Goal: Task Accomplishment & Management: Complete application form

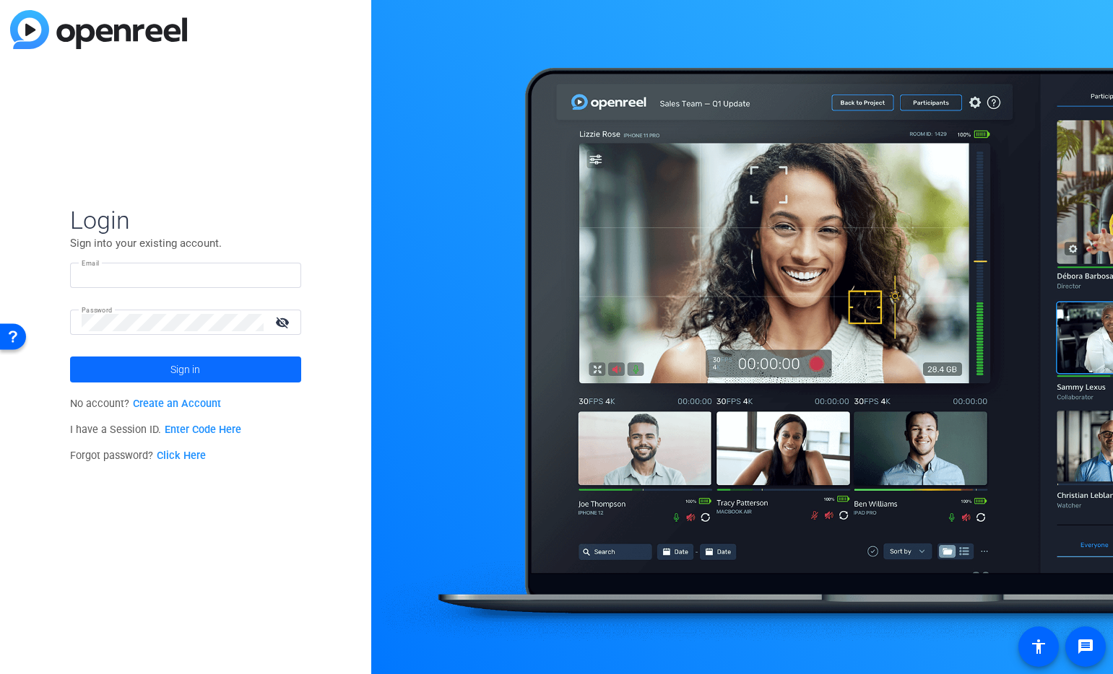
type input "[PERSON_NAME][EMAIL_ADDRESS][PERSON_NAME][DOMAIN_NAME]"
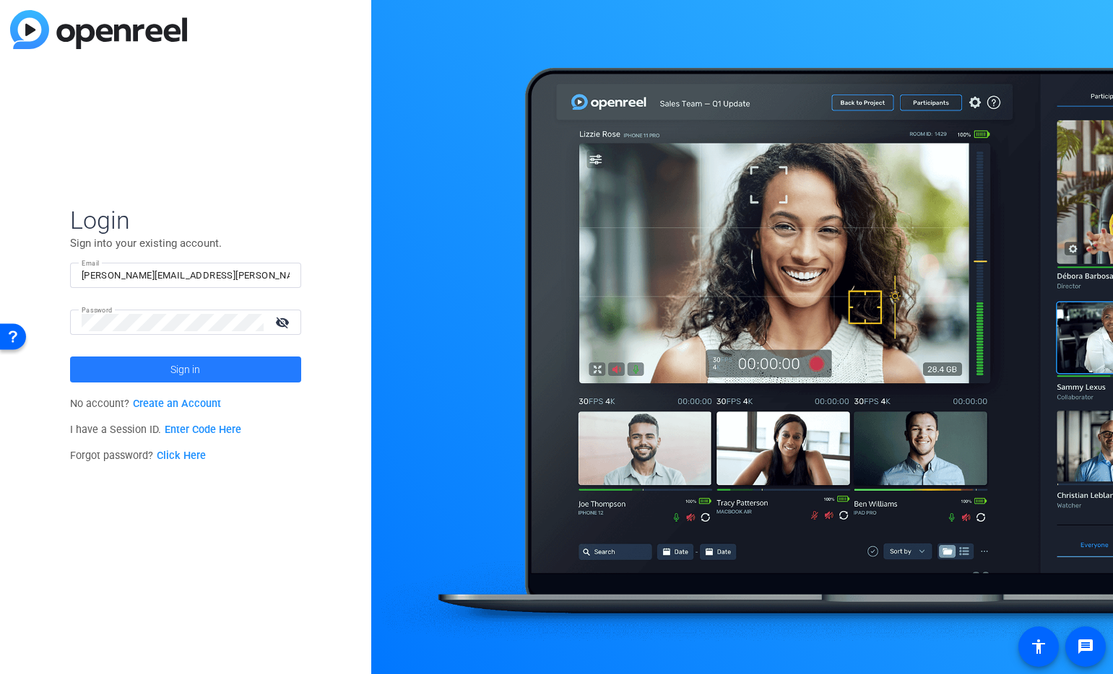
click at [196, 382] on span "Sign in" at bounding box center [185, 370] width 30 height 36
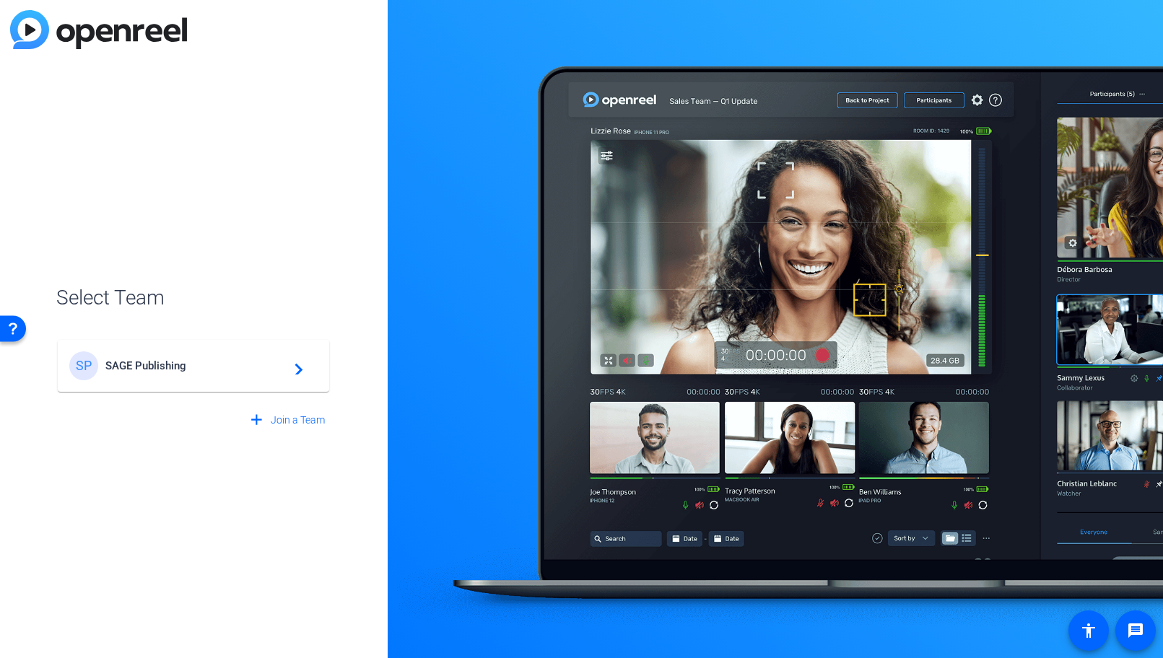
click at [261, 378] on div "SP SAGE Publishing navigate_next" at bounding box center [193, 366] width 248 height 29
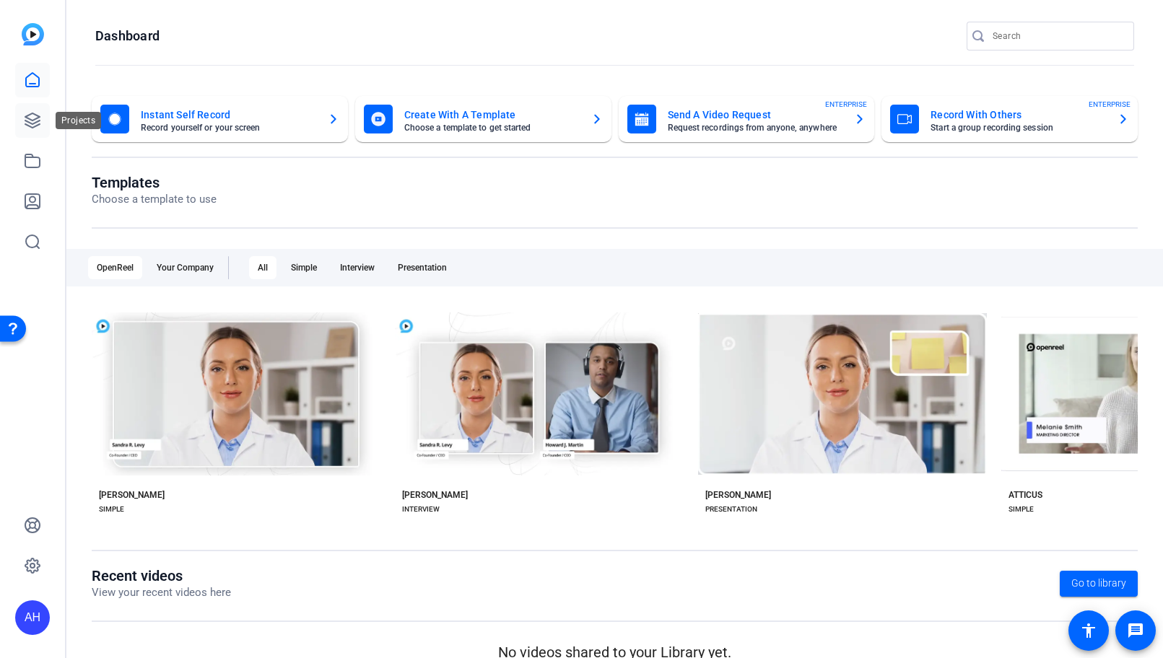
click at [38, 133] on link at bounding box center [32, 120] width 35 height 35
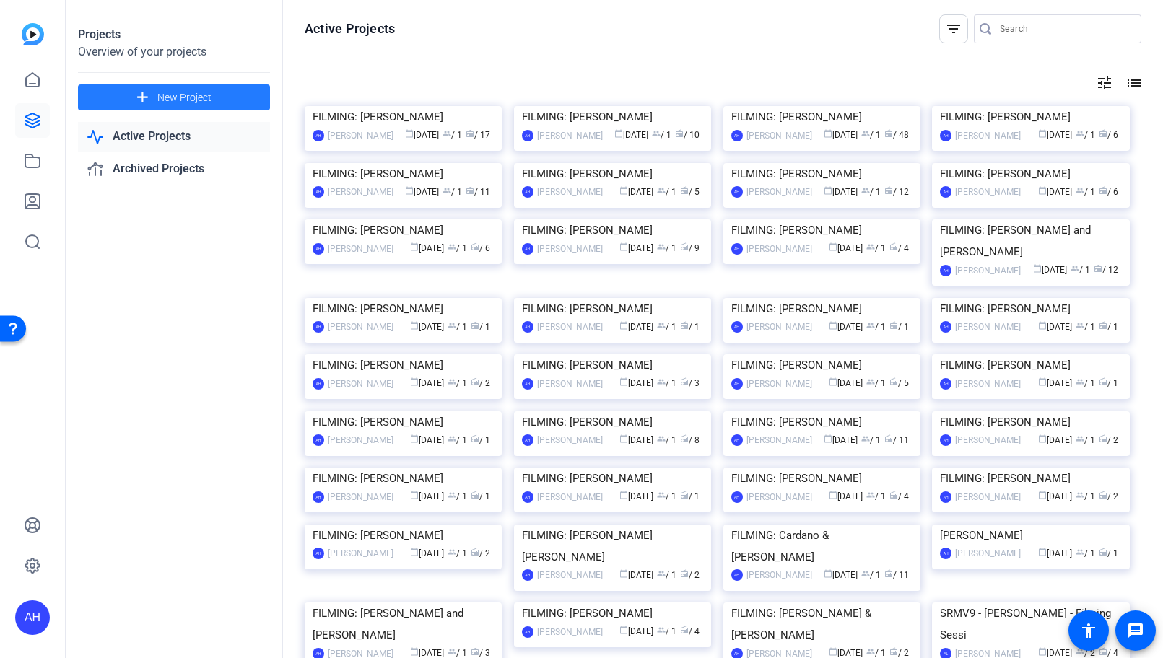
click at [116, 94] on span at bounding box center [174, 97] width 192 height 35
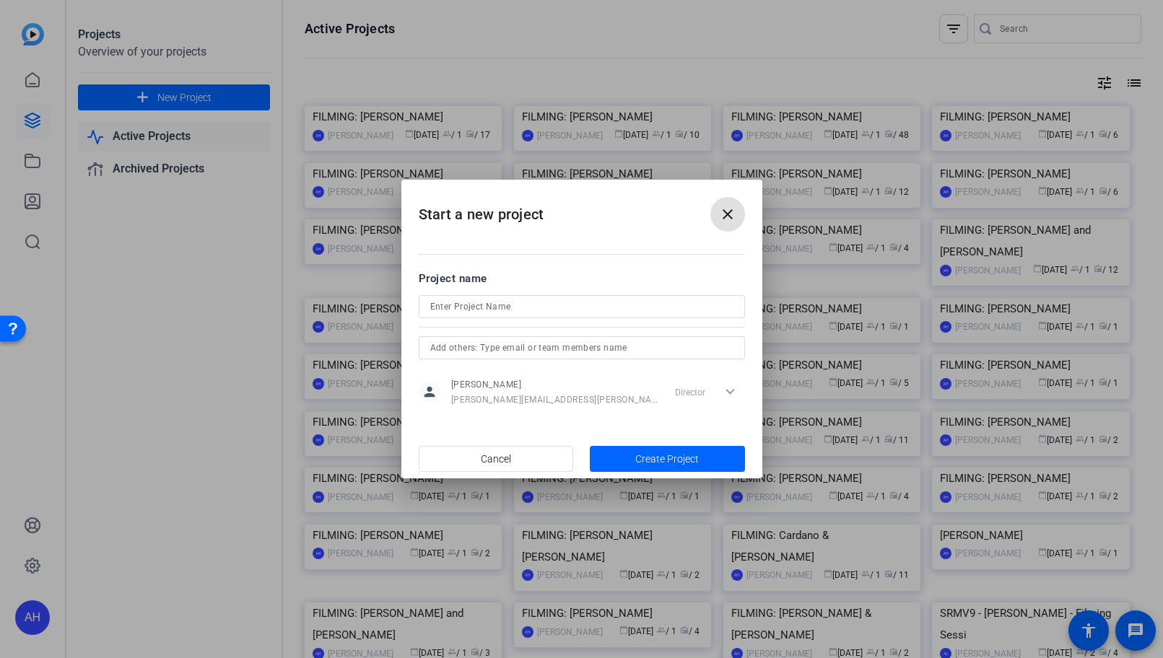
click at [457, 309] on input at bounding box center [581, 306] width 303 height 17
paste input "[PERSON_NAME]"
type input "FILMING: [PERSON_NAME]"
click at [636, 453] on span "Create Project" at bounding box center [667, 459] width 64 height 15
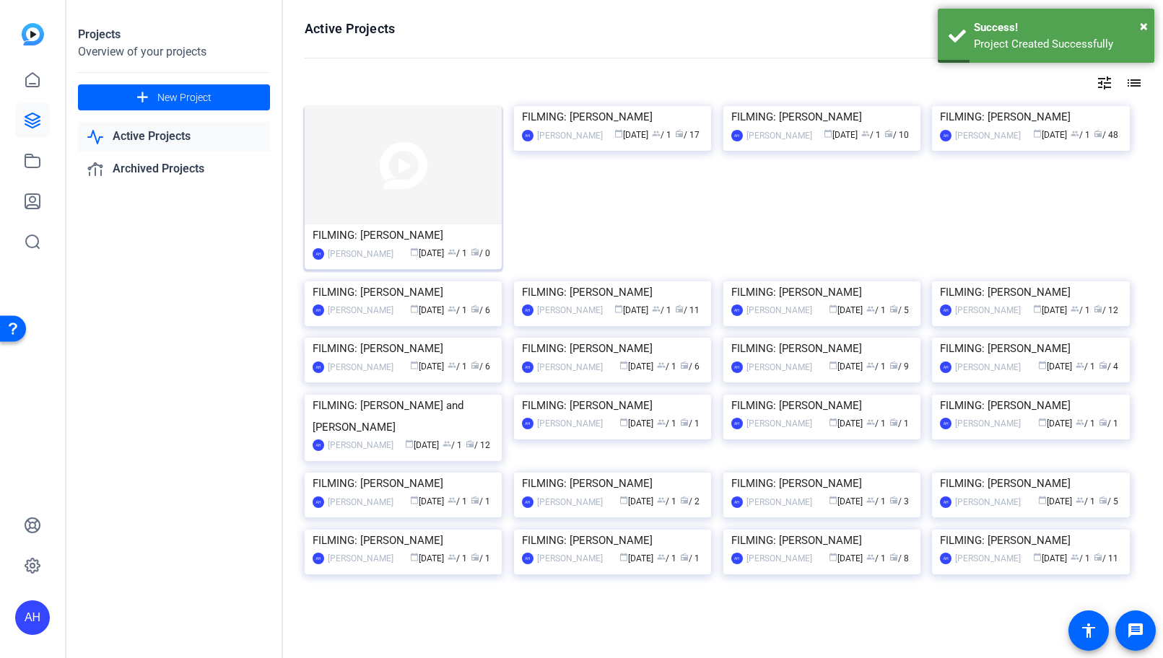
click at [475, 239] on div "FILMING: [PERSON_NAME]" at bounding box center [403, 236] width 181 height 22
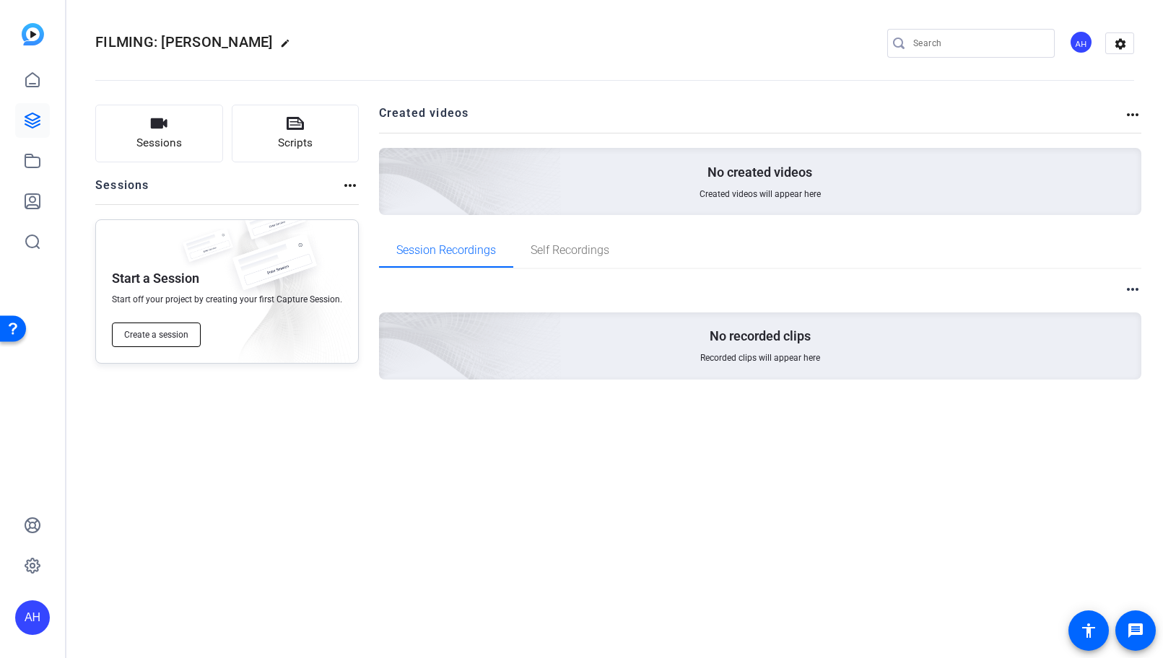
click at [195, 329] on button "Create a session" at bounding box center [156, 335] width 89 height 25
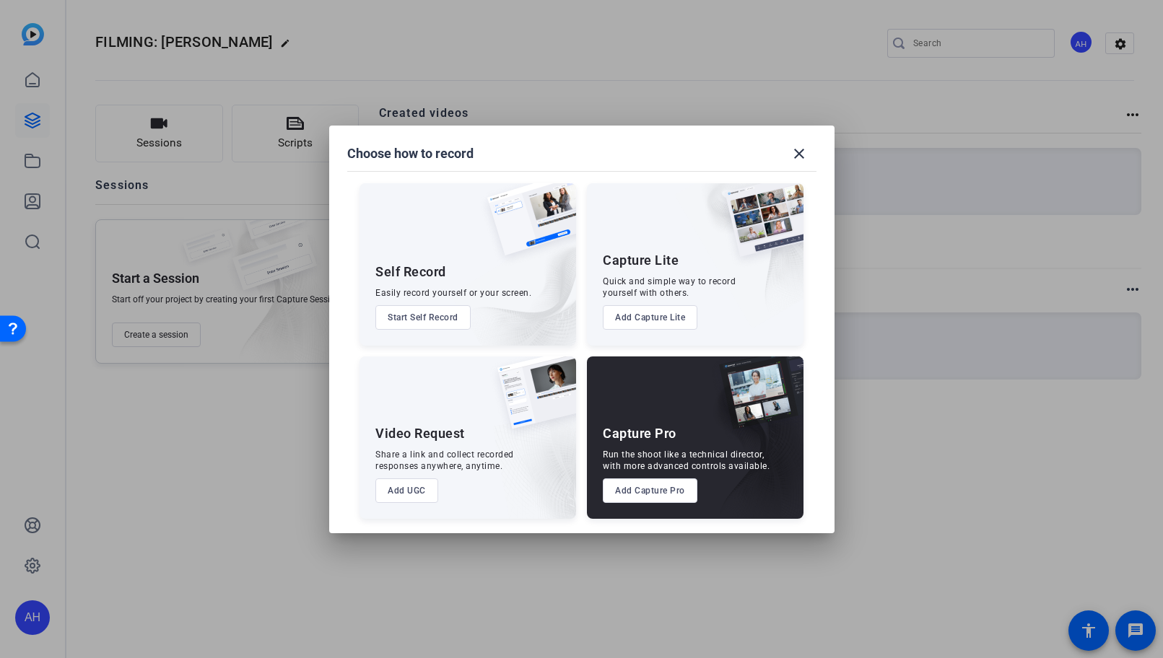
click at [684, 487] on button "Add Capture Pro" at bounding box center [650, 491] width 95 height 25
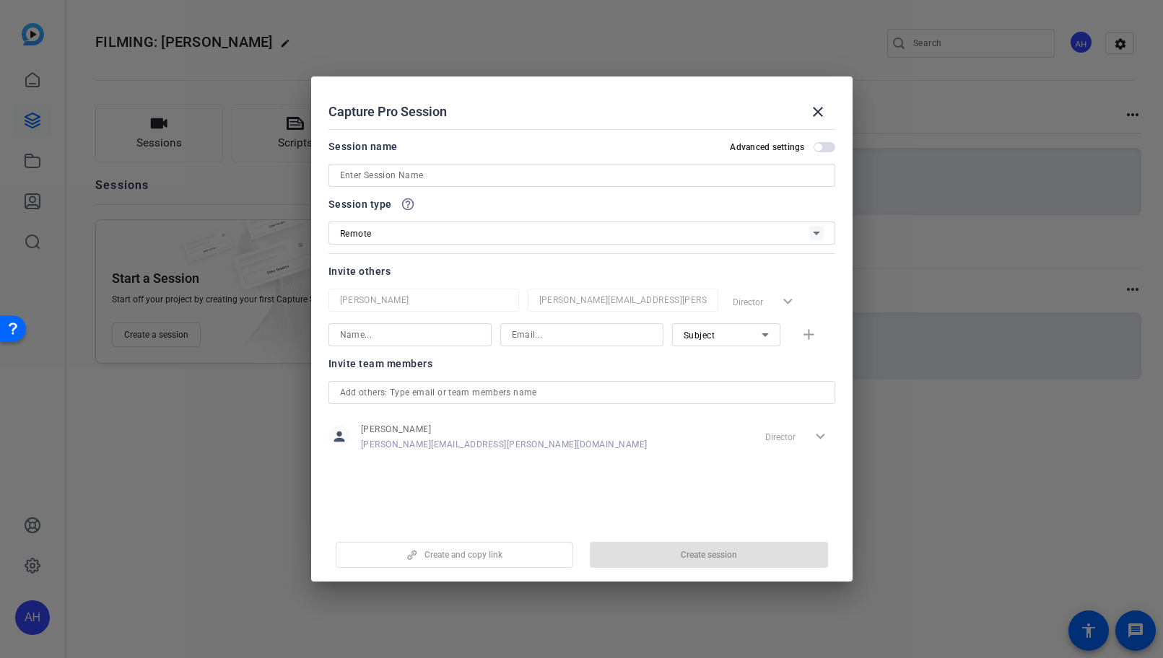
click at [441, 184] on div at bounding box center [582, 175] width 484 height 23
click at [444, 179] on input at bounding box center [582, 175] width 484 height 17
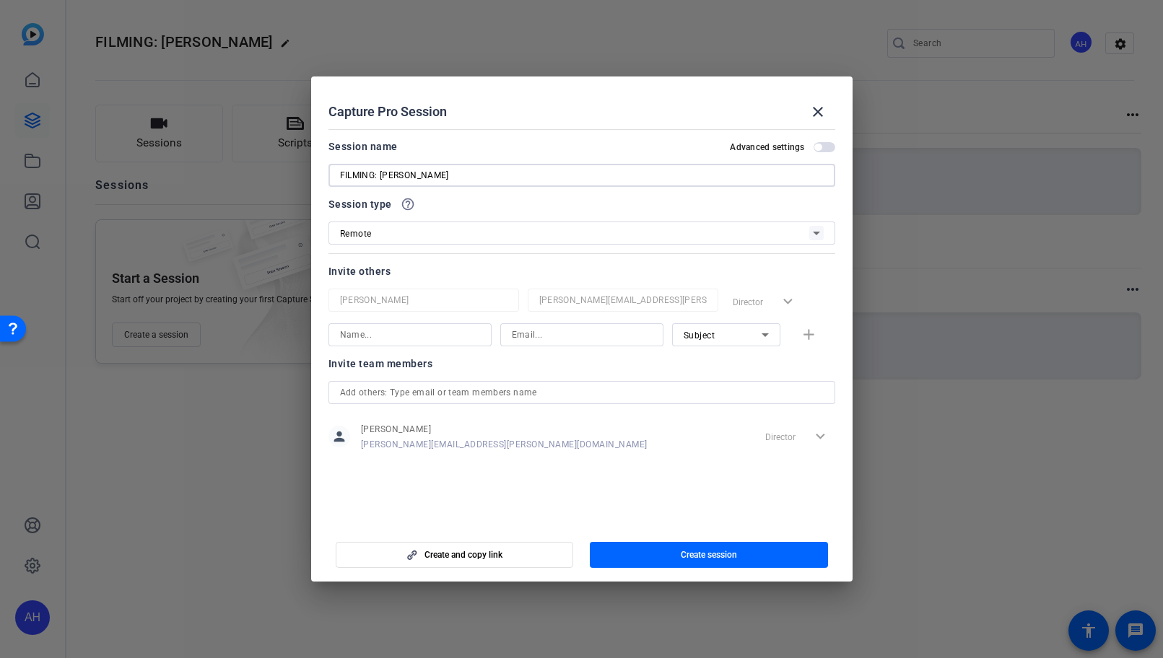
click at [391, 178] on input "FILMING: [PERSON_NAME]" at bounding box center [582, 175] width 484 height 17
type input "FILMING: [PERSON_NAME]"
click at [514, 203] on div "Session type help_outline" at bounding box center [582, 204] width 507 height 17
click at [478, 336] on input at bounding box center [410, 334] width 140 height 17
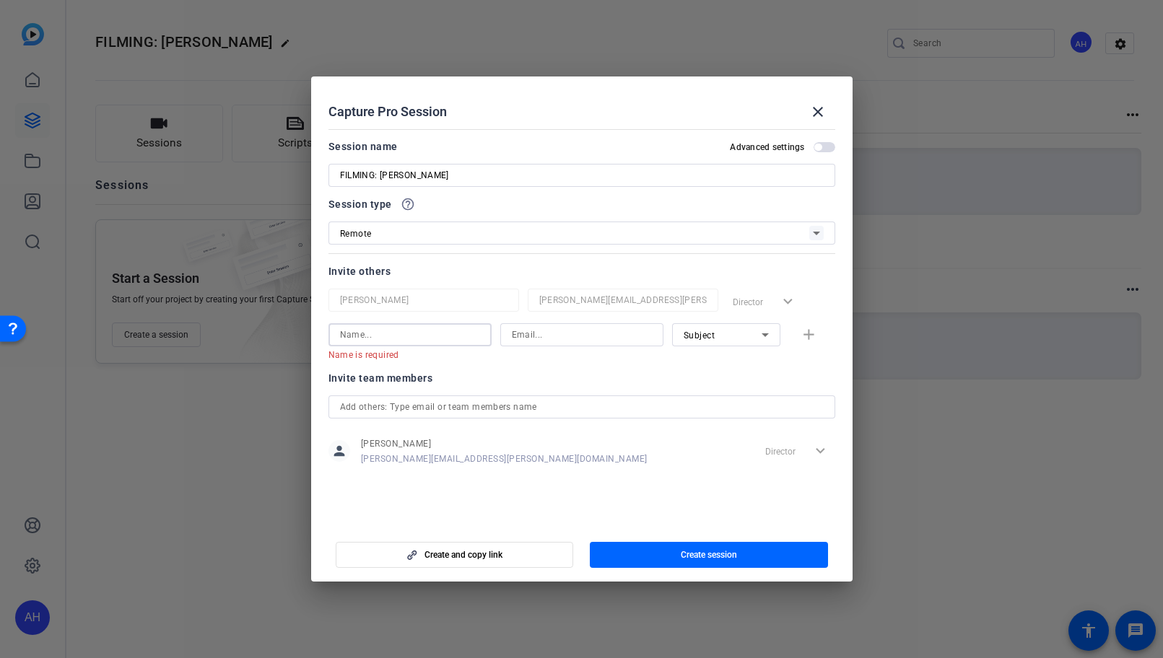
click at [635, 336] on input at bounding box center [582, 334] width 140 height 17
paste input "[EMAIL_ADDRESS][DOMAIN_NAME]"
type input "[EMAIL_ADDRESS][DOMAIN_NAME]"
drag, startPoint x: 460, startPoint y: 176, endPoint x: 382, endPoint y: 177, distance: 78.0
click at [382, 177] on input "FILMING: [PERSON_NAME]" at bounding box center [582, 175] width 484 height 17
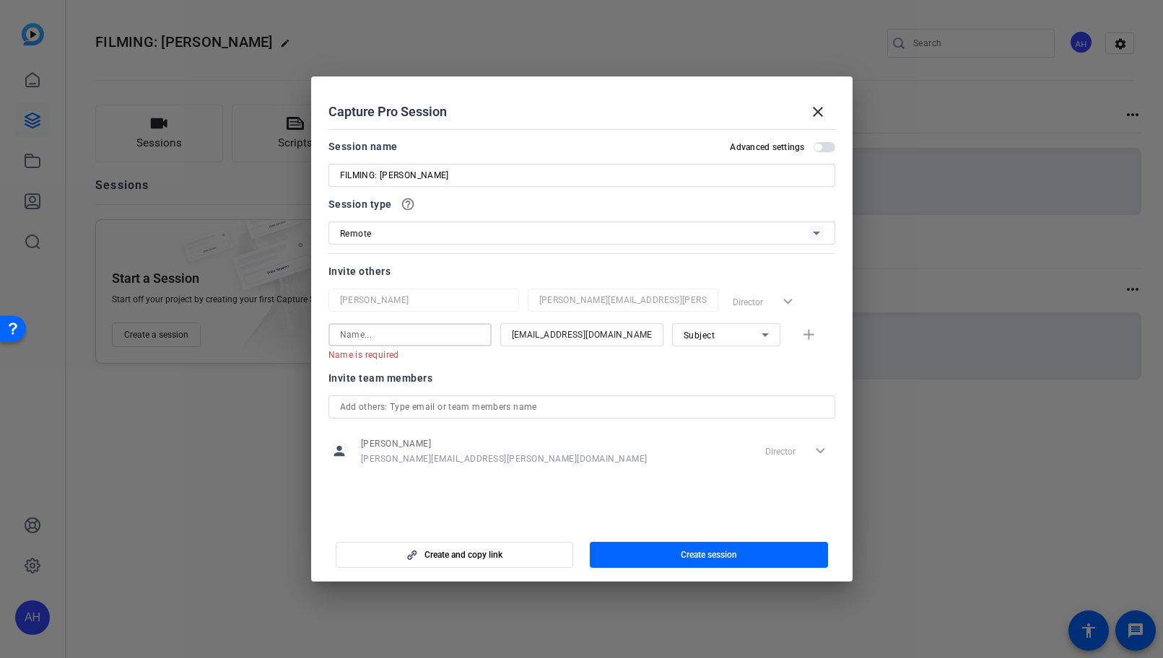
click at [365, 334] on input at bounding box center [410, 334] width 140 height 17
paste input "[PERSON_NAME]"
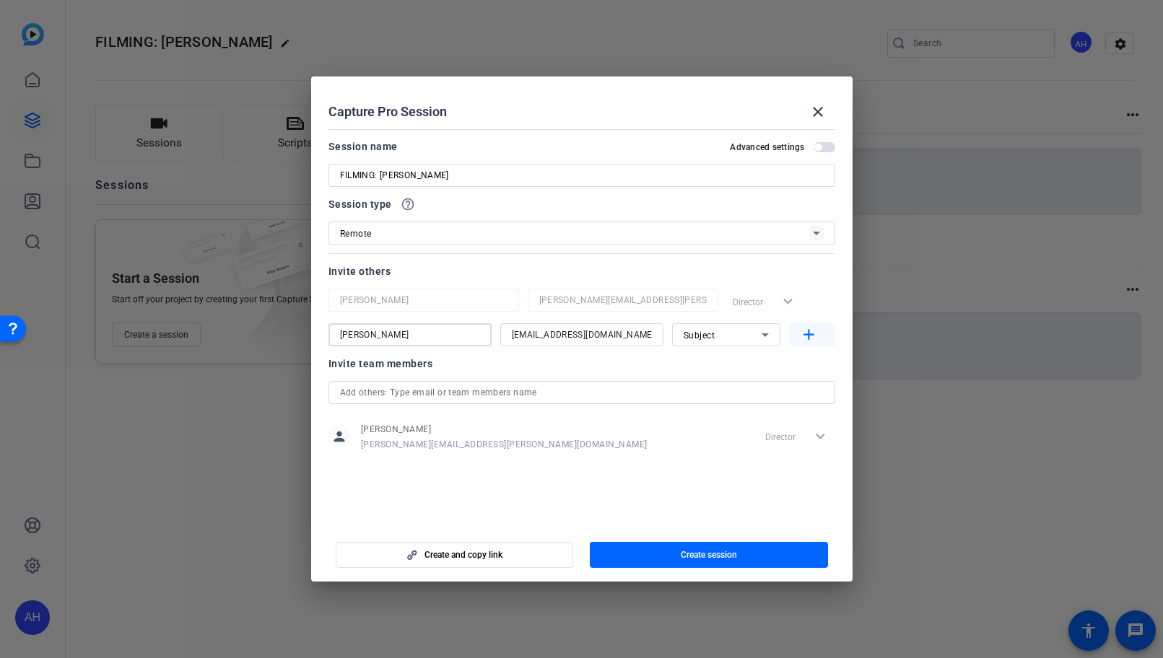
type input "[PERSON_NAME]"
click at [802, 338] on mat-icon "add" at bounding box center [809, 335] width 18 height 18
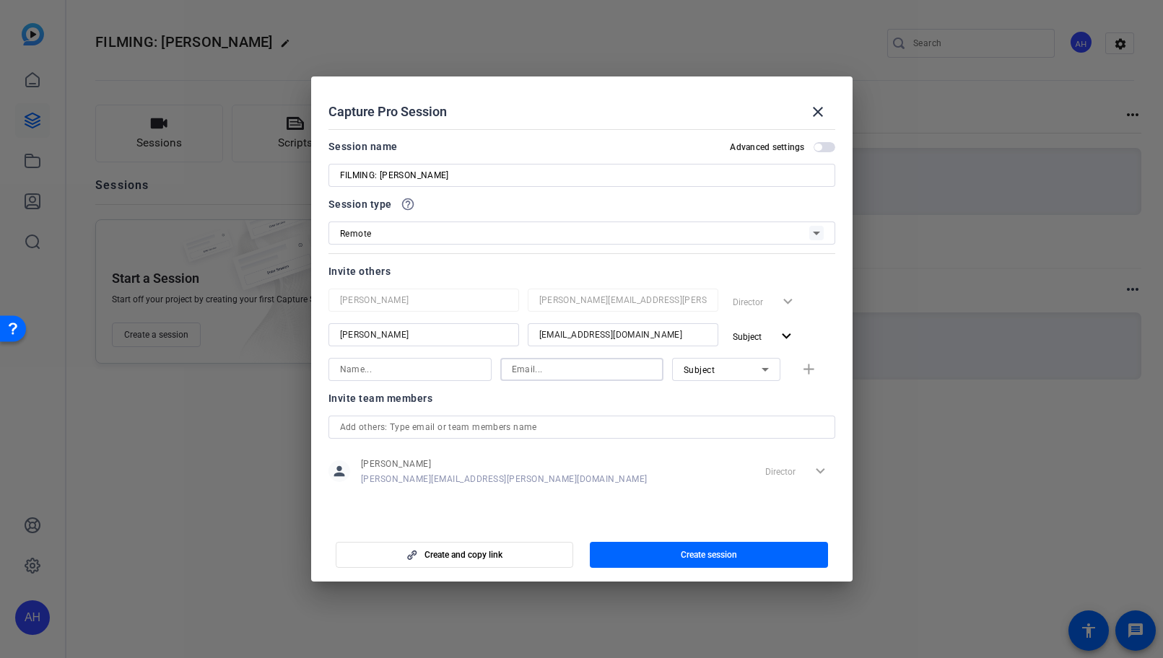
click at [589, 371] on input at bounding box center [582, 369] width 140 height 17
paste input "[PERSON_NAME][EMAIL_ADDRESS][PERSON_NAME][DOMAIN_NAME]"
type input "[PERSON_NAME][EMAIL_ADDRESS][PERSON_NAME][DOMAIN_NAME]"
click at [425, 365] on input at bounding box center [410, 369] width 140 height 17
type input "[PERSON_NAME]"
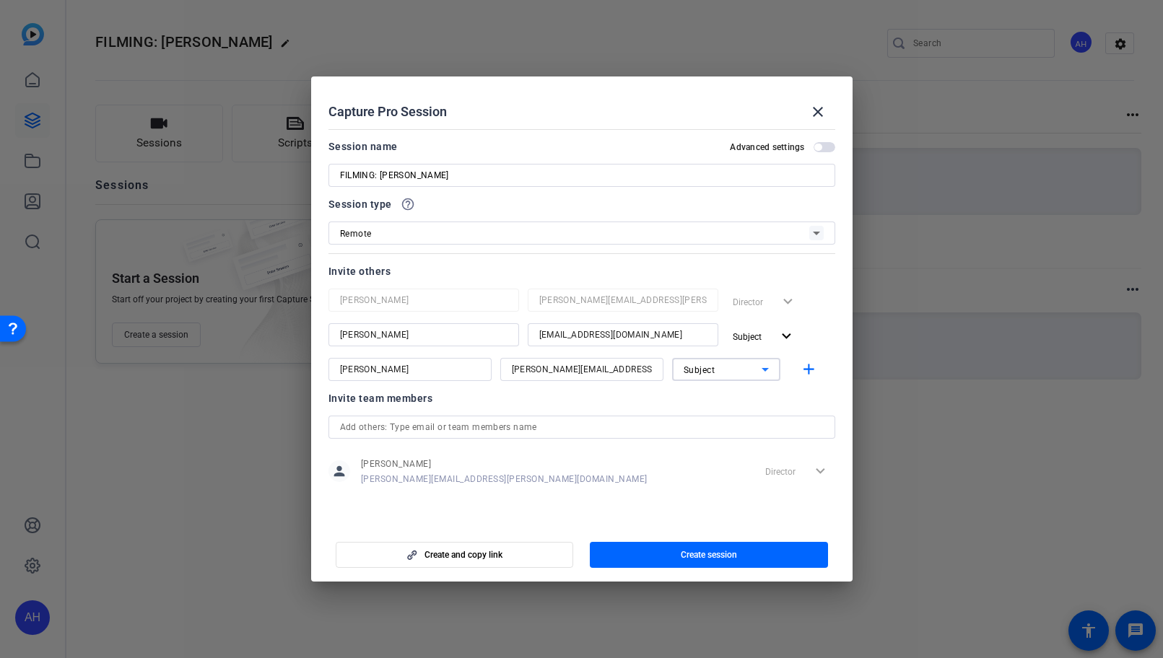
click at [768, 373] on icon at bounding box center [765, 369] width 17 height 17
click at [740, 396] on mat-option "Collaborator" at bounding box center [726, 398] width 108 height 23
click at [807, 373] on mat-icon "add" at bounding box center [809, 370] width 18 height 18
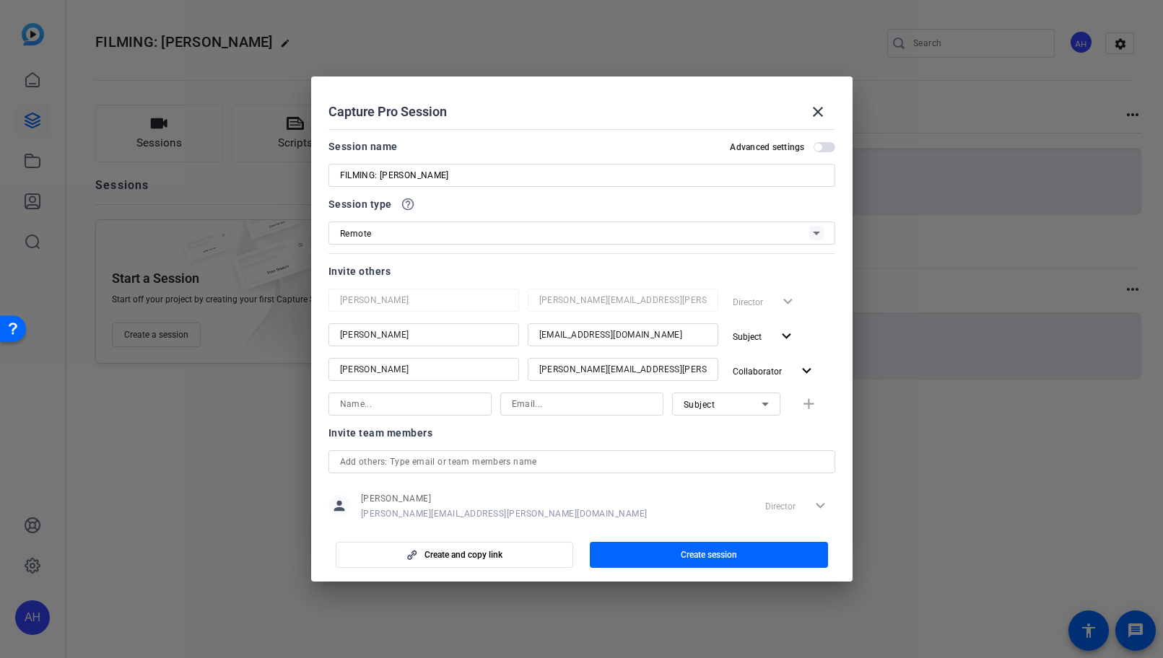
click at [434, 404] on input at bounding box center [410, 404] width 140 height 17
paste input "[PERSON_NAME]"
type input "[PERSON_NAME]"
click at [4, 451] on div at bounding box center [581, 329] width 1163 height 658
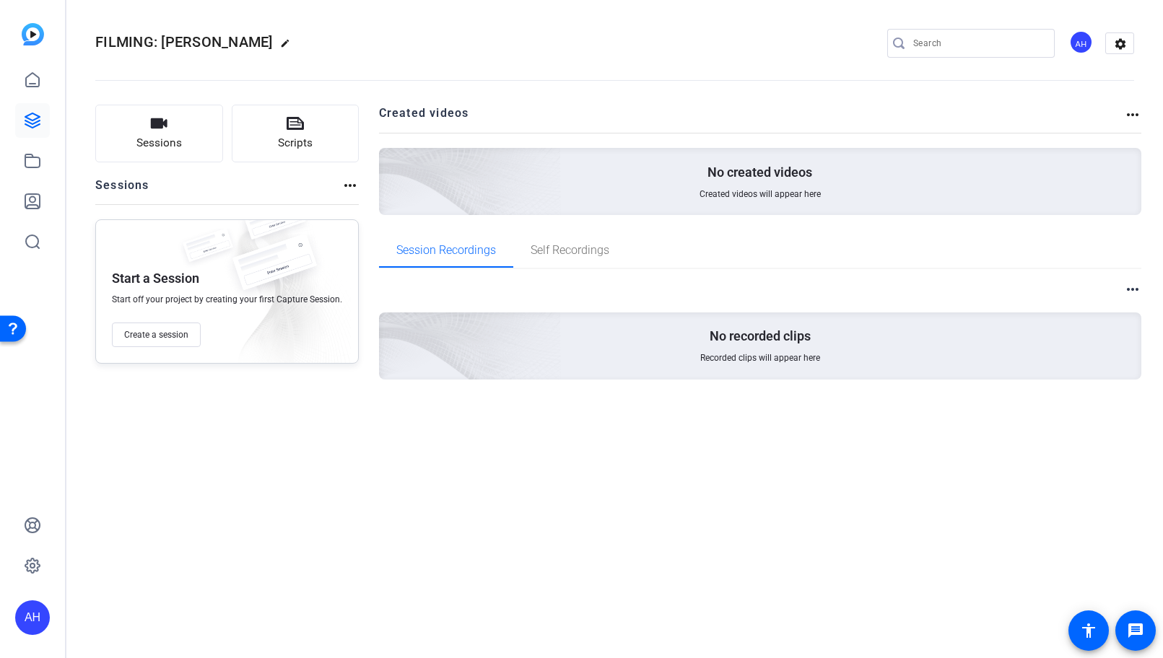
click at [336, 418] on div "Sessions Scripts Sessions more_horiz Start a Session Start off your project by …" at bounding box center [227, 265] width 264 height 321
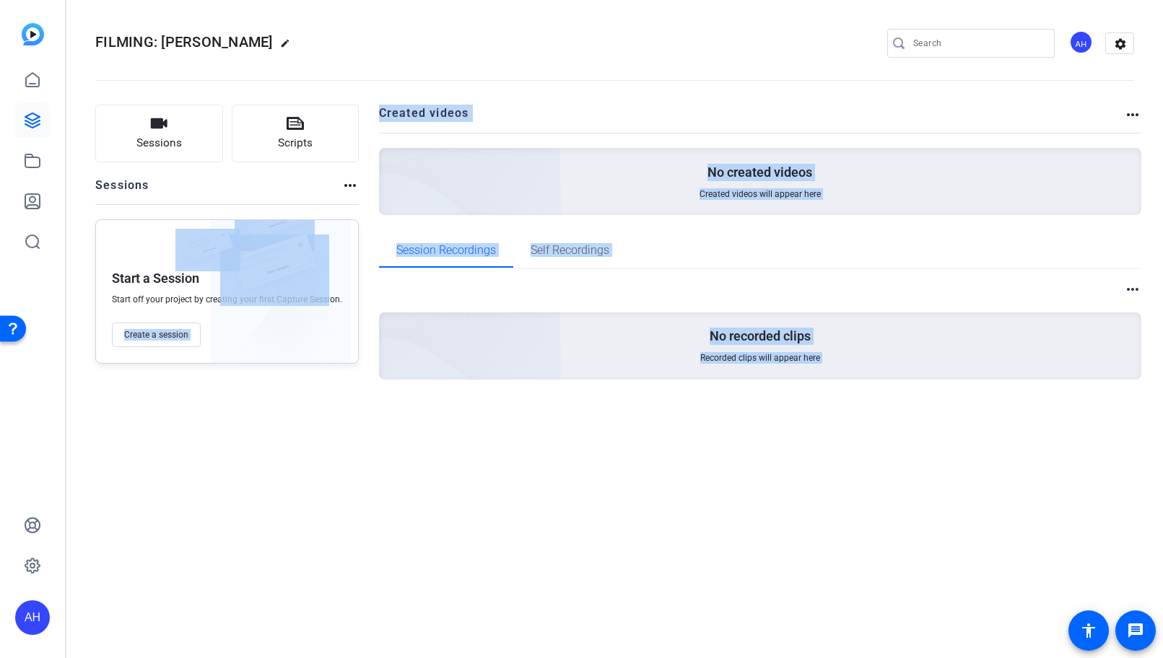
drag, startPoint x: 333, startPoint y: 435, endPoint x: 331, endPoint y: 456, distance: 21.1
click at [331, 456] on div "FILMING: [PERSON_NAME] edit AH settings Sessions Scripts Sessions more_horiz St…" at bounding box center [614, 329] width 1097 height 658
click at [35, 82] on icon at bounding box center [32, 79] width 17 height 17
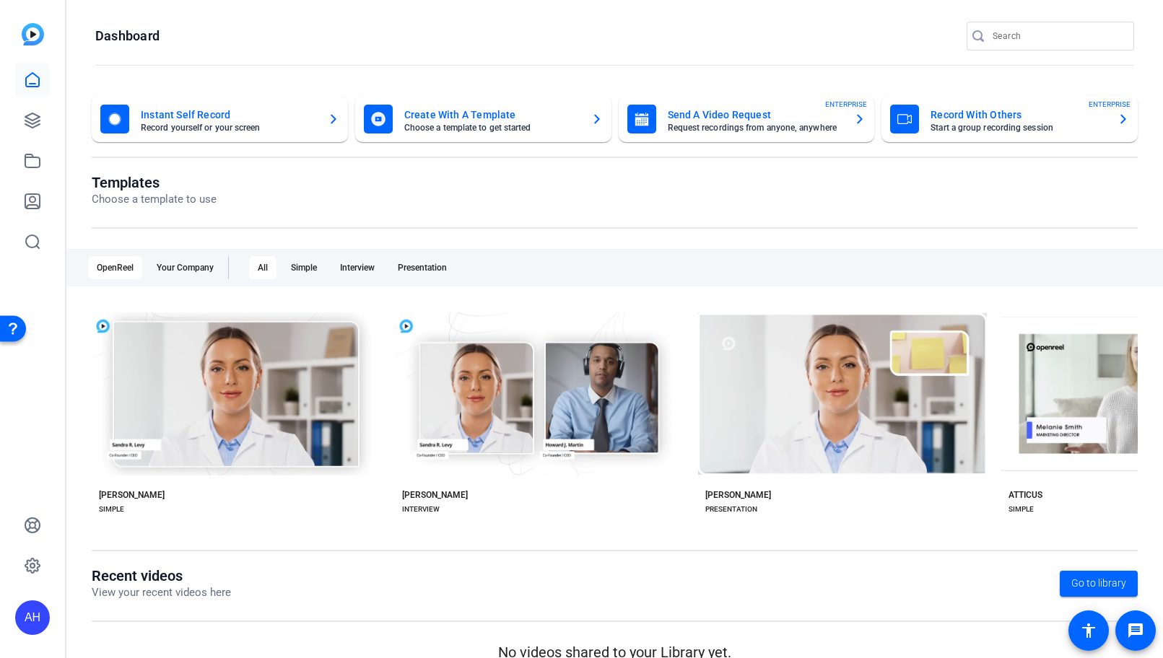
click at [43, 71] on link at bounding box center [32, 80] width 35 height 35
click at [32, 118] on icon at bounding box center [32, 120] width 17 height 17
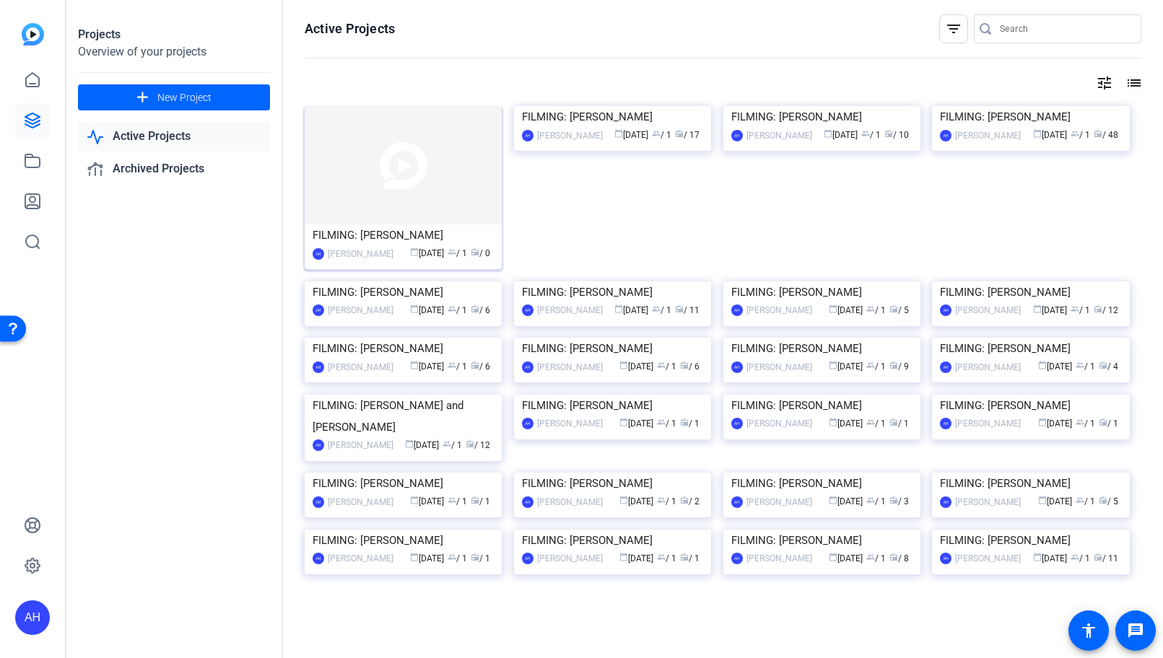
click at [458, 237] on div "FILMING: [PERSON_NAME]" at bounding box center [403, 236] width 181 height 22
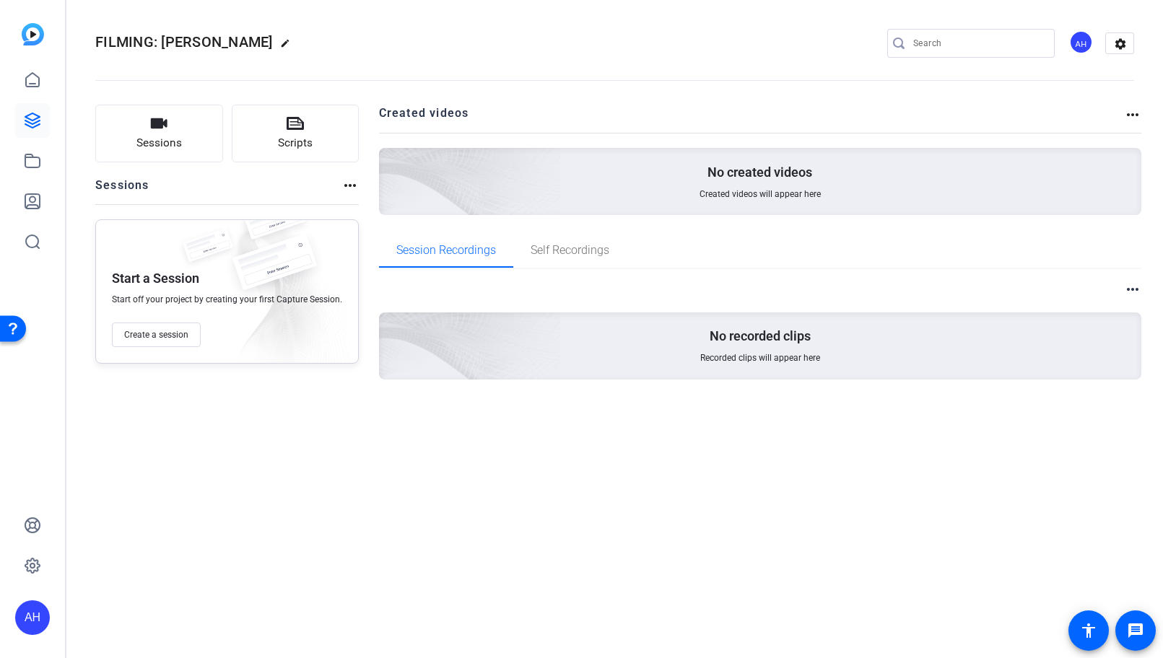
click at [627, 271] on div "more_horiz No recorded clips Recorded clips will appear here" at bounding box center [760, 347] width 763 height 157
click at [201, 147] on button "Sessions" at bounding box center [159, 134] width 128 height 58
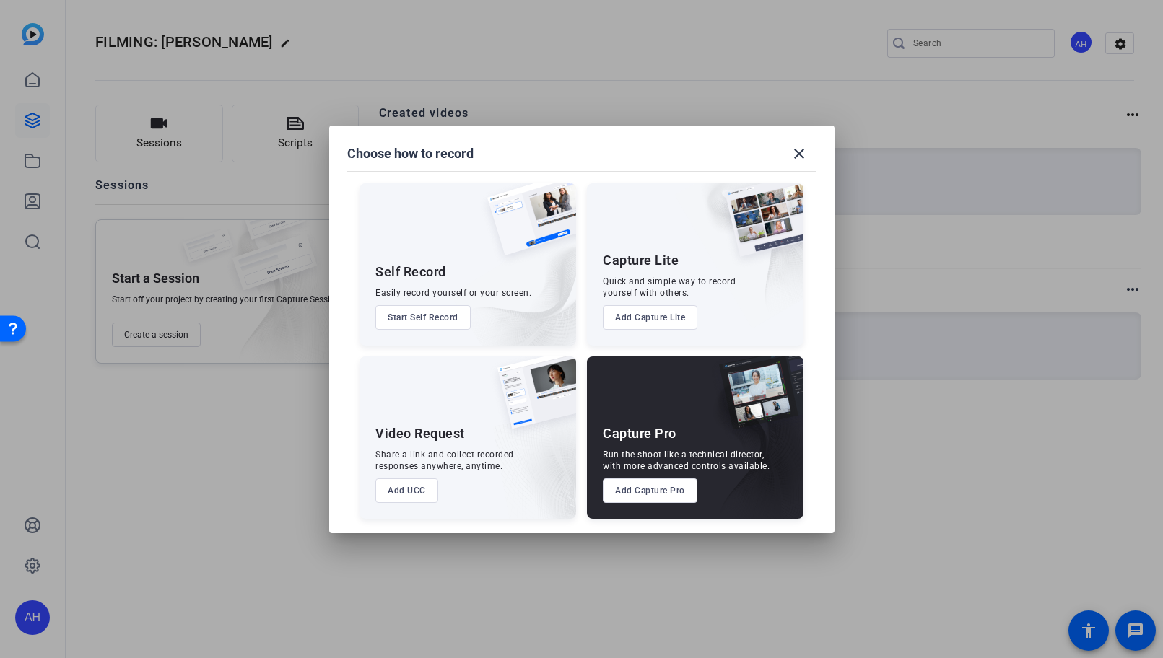
click at [157, 391] on div at bounding box center [581, 329] width 1163 height 658
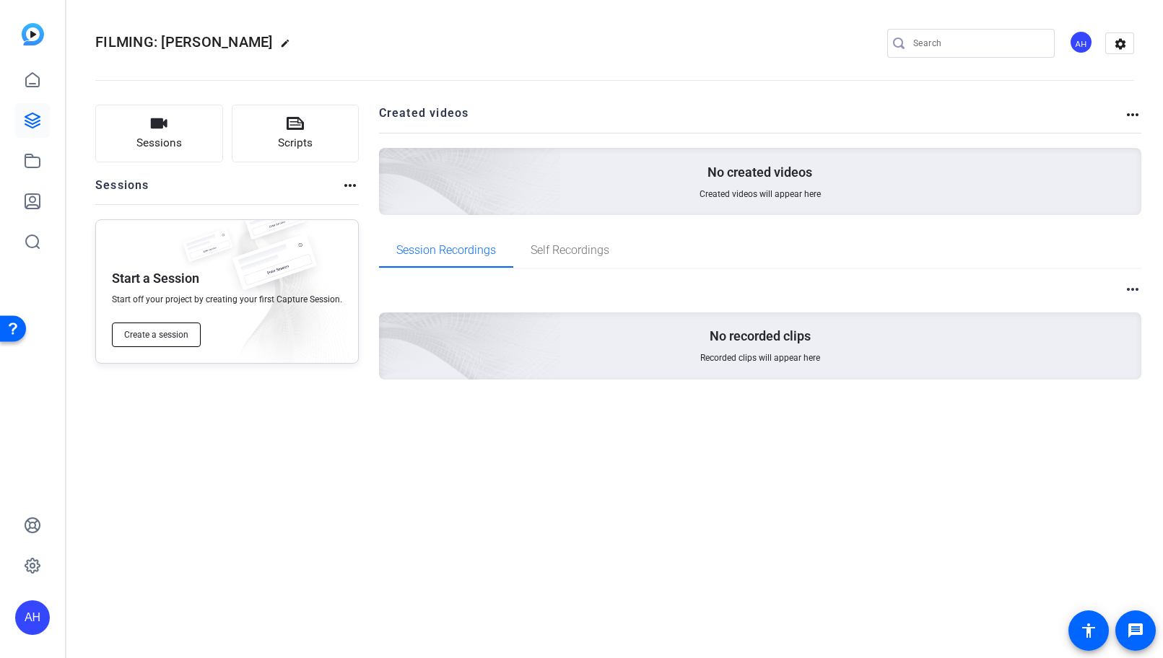
click at [162, 339] on span "Create a session" at bounding box center [156, 335] width 64 height 12
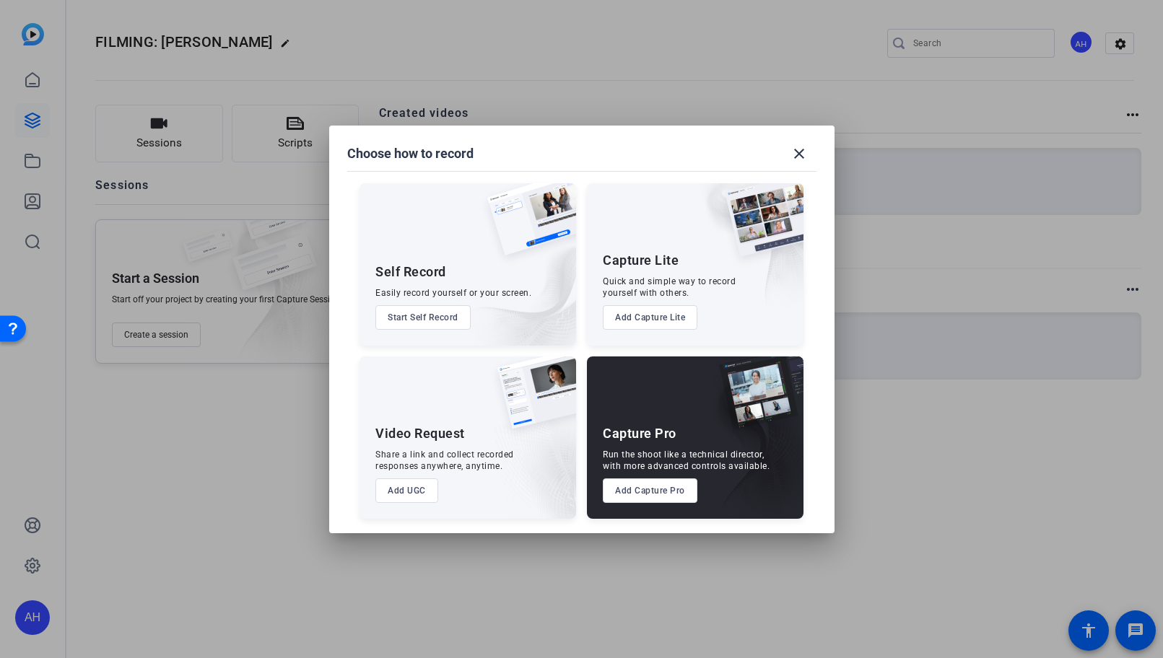
click at [188, 396] on div at bounding box center [581, 329] width 1163 height 658
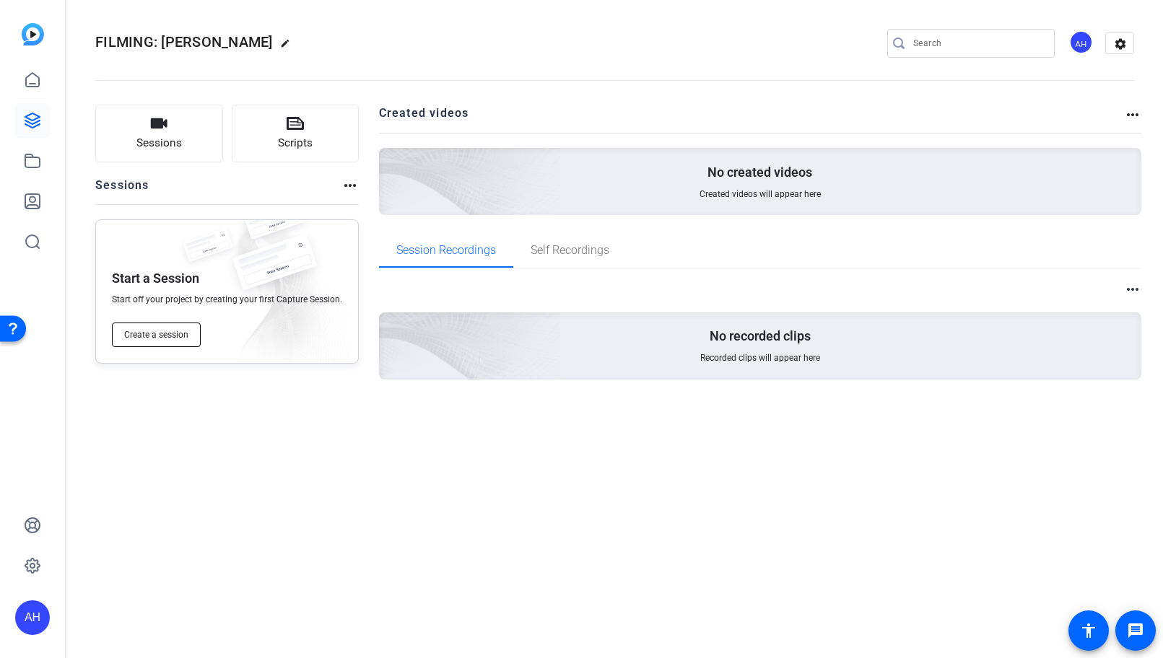
click at [175, 328] on button "Create a session" at bounding box center [156, 335] width 89 height 25
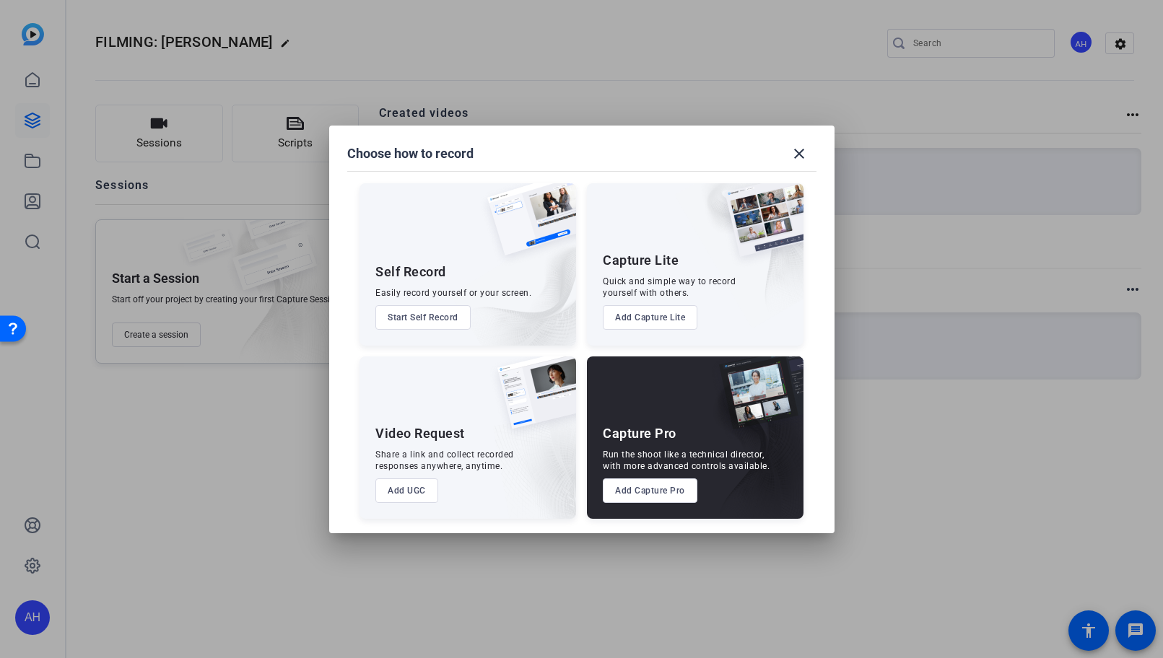
click at [637, 483] on button "Add Capture Pro" at bounding box center [650, 491] width 95 height 25
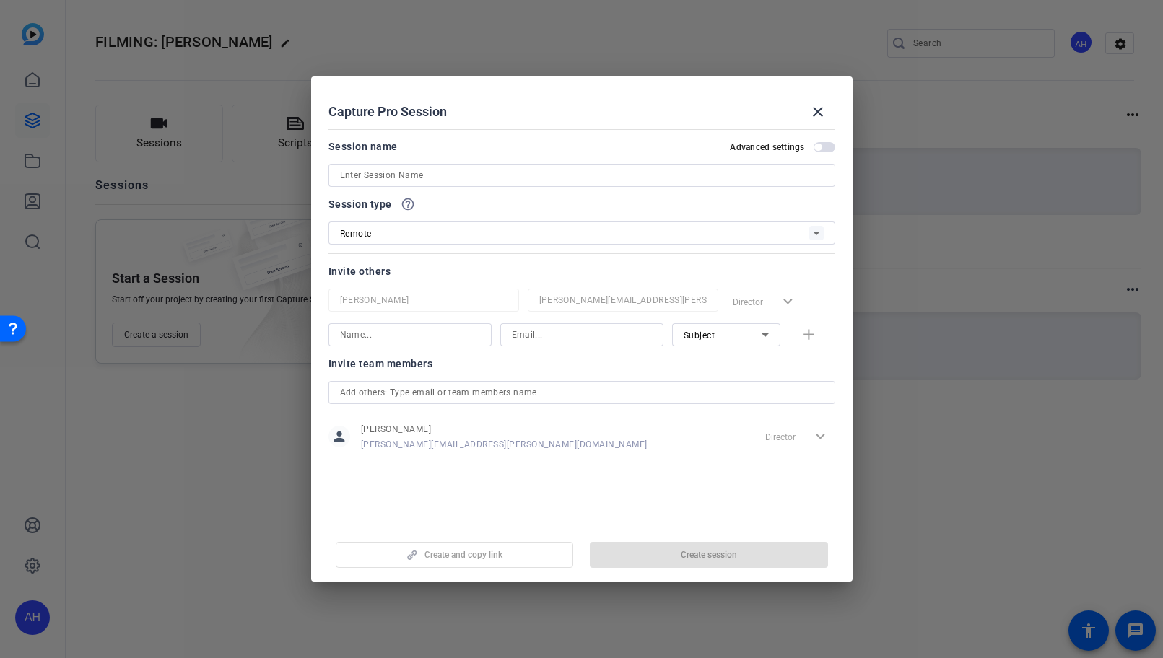
click at [432, 180] on input at bounding box center [582, 175] width 484 height 17
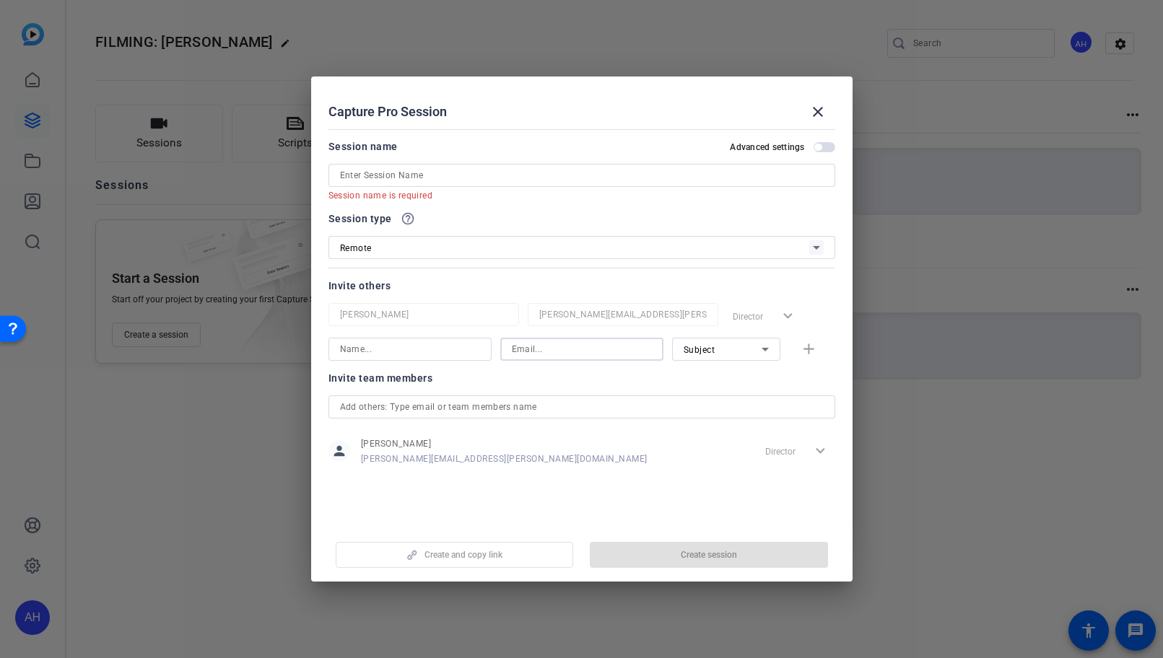
click at [575, 334] on div "[PERSON_NAME] [PERSON_NAME][EMAIL_ADDRESS][PERSON_NAME][DOMAIN_NAME] Director e…" at bounding box center [582, 332] width 507 height 58
paste input "[PERSON_NAME][EMAIL_ADDRESS][PERSON_NAME][DOMAIN_NAME]"
type input "[PERSON_NAME][EMAIL_ADDRESS][PERSON_NAME][DOMAIN_NAME]"
click at [402, 350] on input at bounding box center [410, 349] width 140 height 17
click at [403, 353] on input "[PERSON_NAME]" at bounding box center [410, 349] width 140 height 17
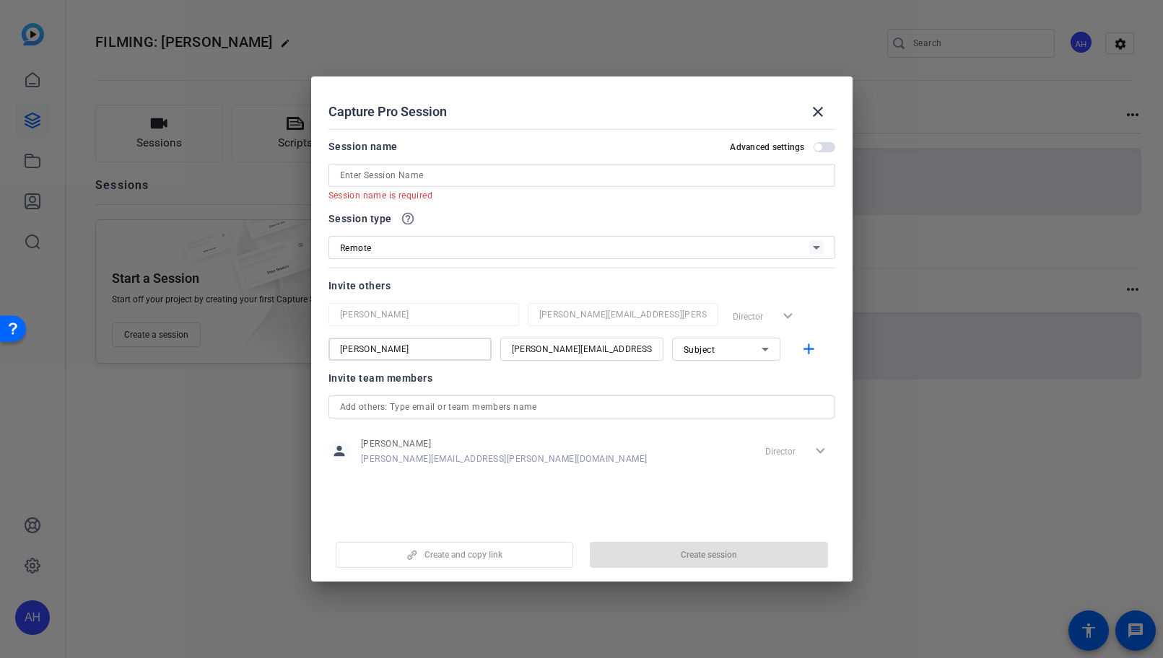
click at [403, 353] on input "[PERSON_NAME]" at bounding box center [410, 349] width 140 height 17
paste input "[PERSON_NAME]"
type input "[PERSON_NAME]"
click at [753, 349] on div "Subject" at bounding box center [723, 350] width 78 height 18
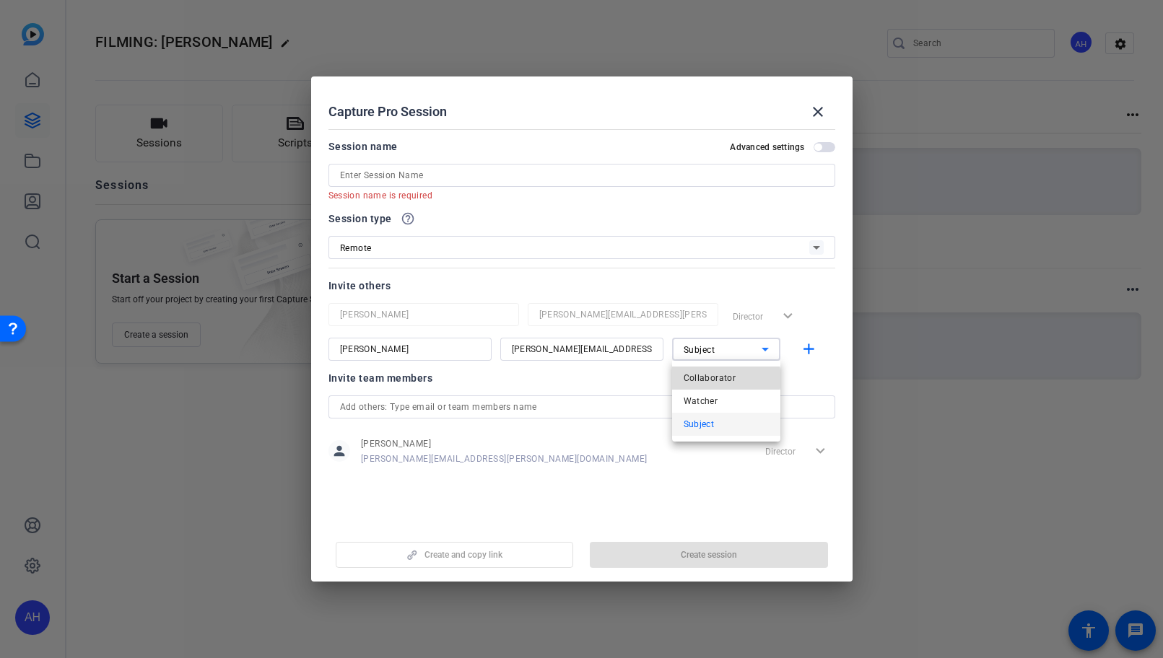
click at [725, 379] on span "Collaborator" at bounding box center [710, 378] width 53 height 17
click at [817, 353] on mat-icon "add" at bounding box center [809, 350] width 18 height 18
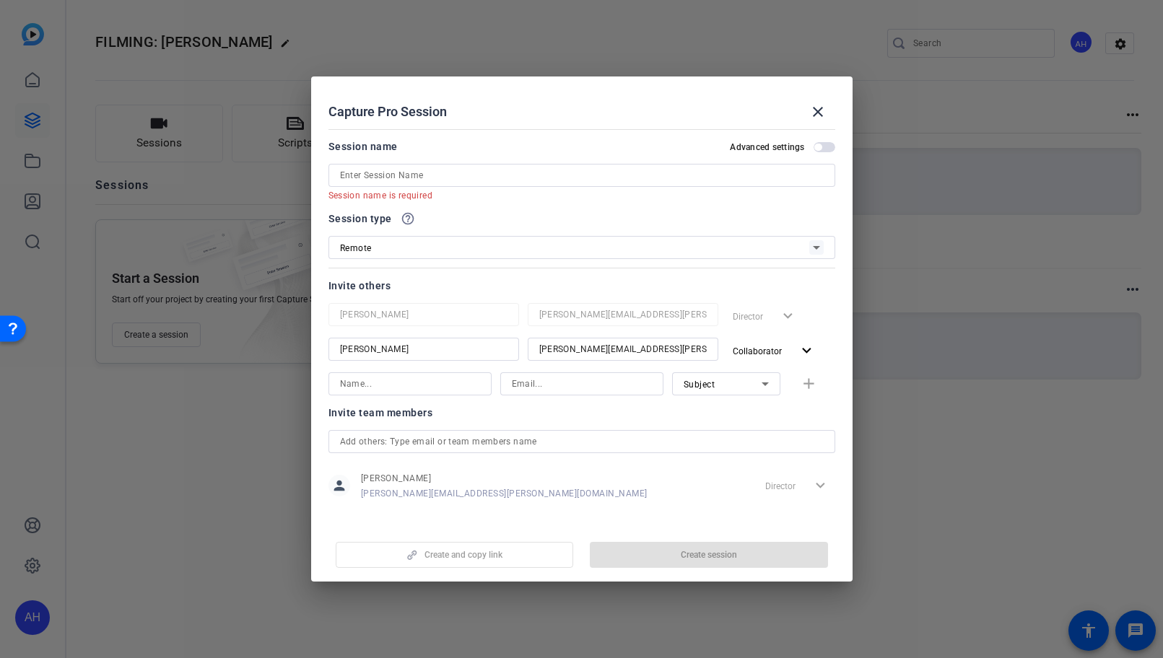
click at [423, 388] on input at bounding box center [410, 383] width 140 height 17
paste input "[PERSON_NAME]"
type input "[PERSON_NAME]"
click at [559, 381] on input at bounding box center [582, 383] width 140 height 17
paste input "[PERSON_NAME][EMAIL_ADDRESS][PERSON_NAME][DOMAIN_NAME]"
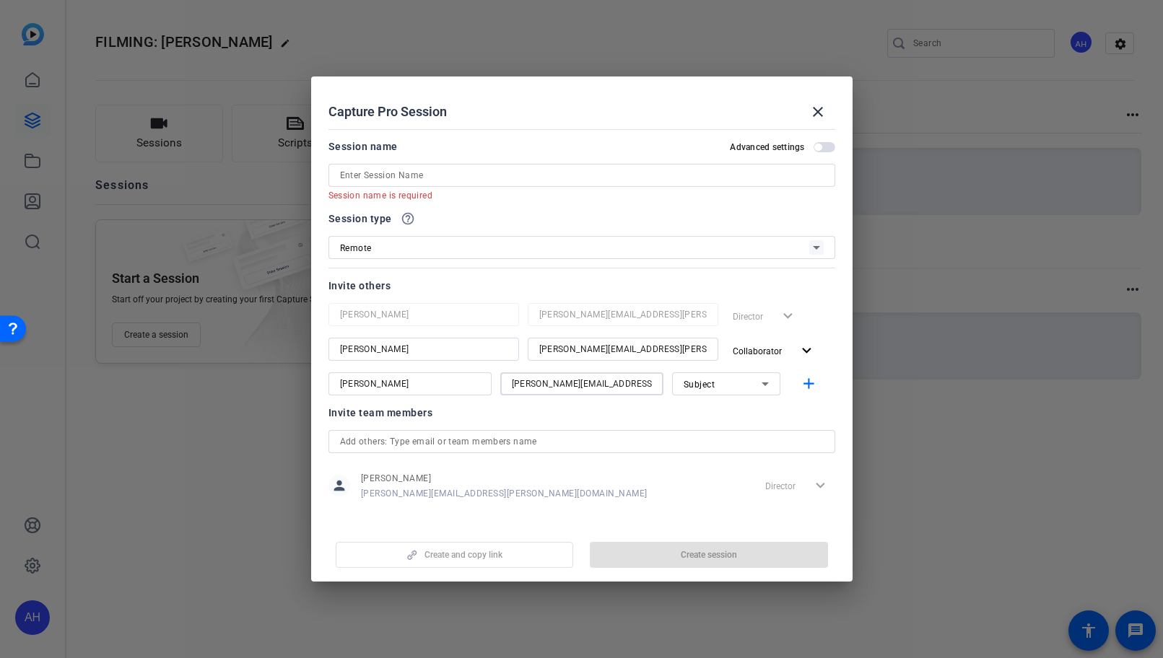
type input "[PERSON_NAME][EMAIL_ADDRESS][PERSON_NAME][DOMAIN_NAME]"
click at [757, 386] on icon at bounding box center [765, 383] width 17 height 17
click at [709, 413] on span "Collaborator" at bounding box center [710, 412] width 53 height 17
click at [800, 387] on mat-icon "add" at bounding box center [809, 384] width 18 height 18
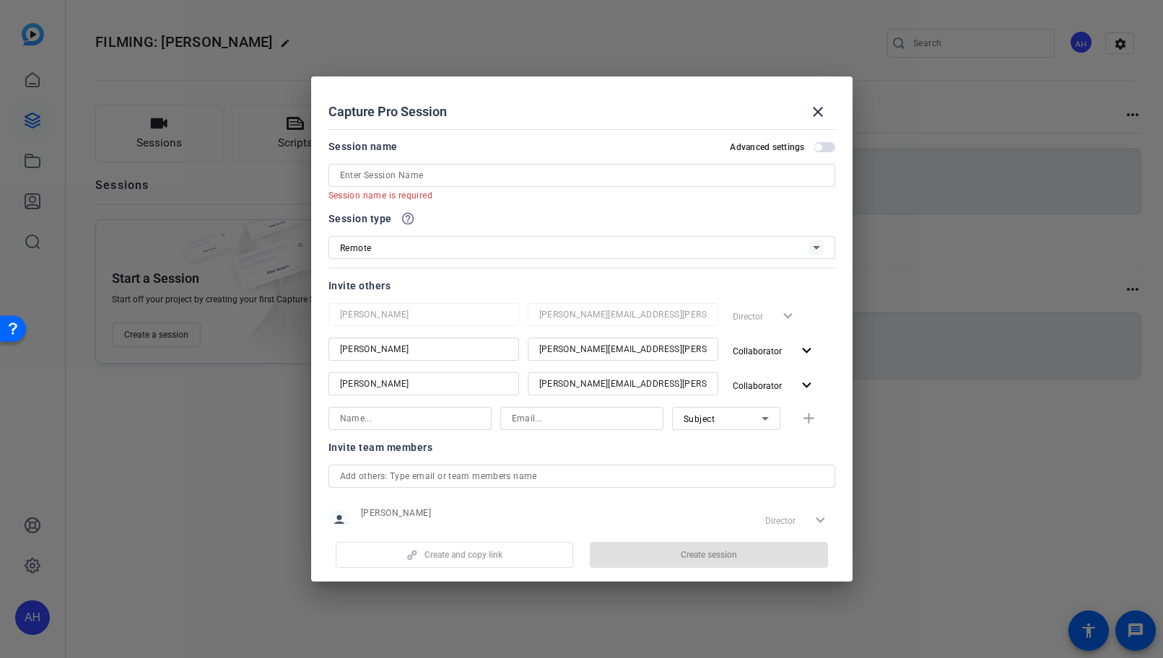
click at [556, 426] on input at bounding box center [582, 418] width 140 height 17
paste input "[EMAIL_ADDRESS][DOMAIN_NAME]"
type input "[EMAIL_ADDRESS][DOMAIN_NAME]"
click at [420, 437] on div at bounding box center [410, 438] width 163 height 16
click at [424, 426] on input at bounding box center [410, 418] width 140 height 17
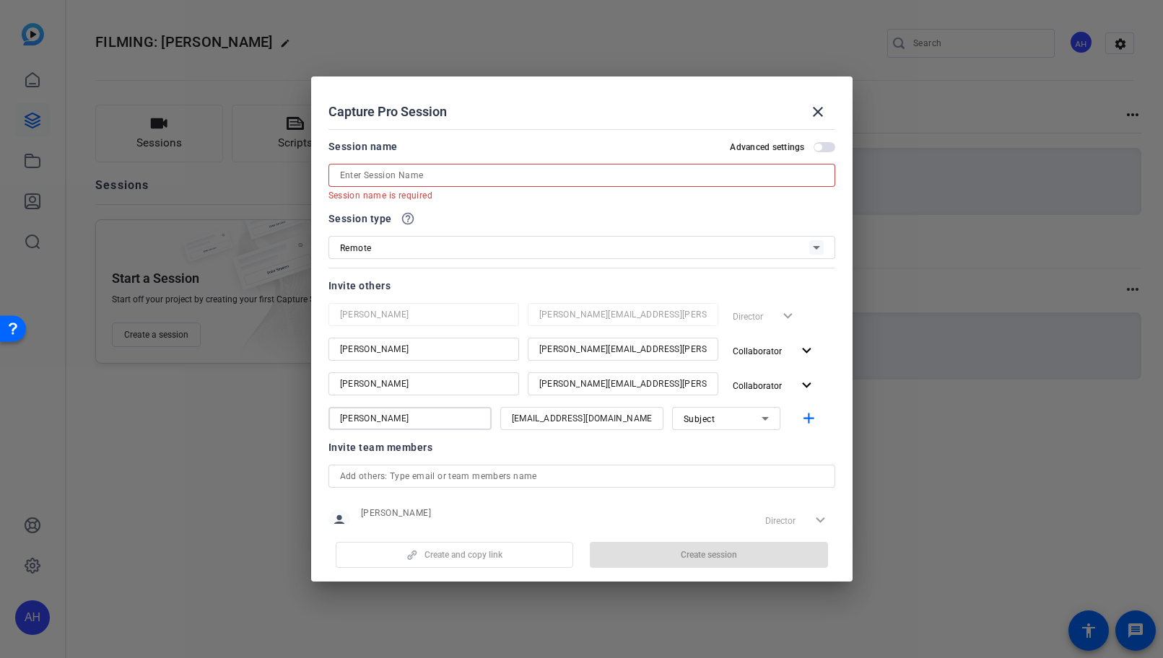
type input "[PERSON_NAME]"
click at [475, 177] on input at bounding box center [582, 175] width 484 height 17
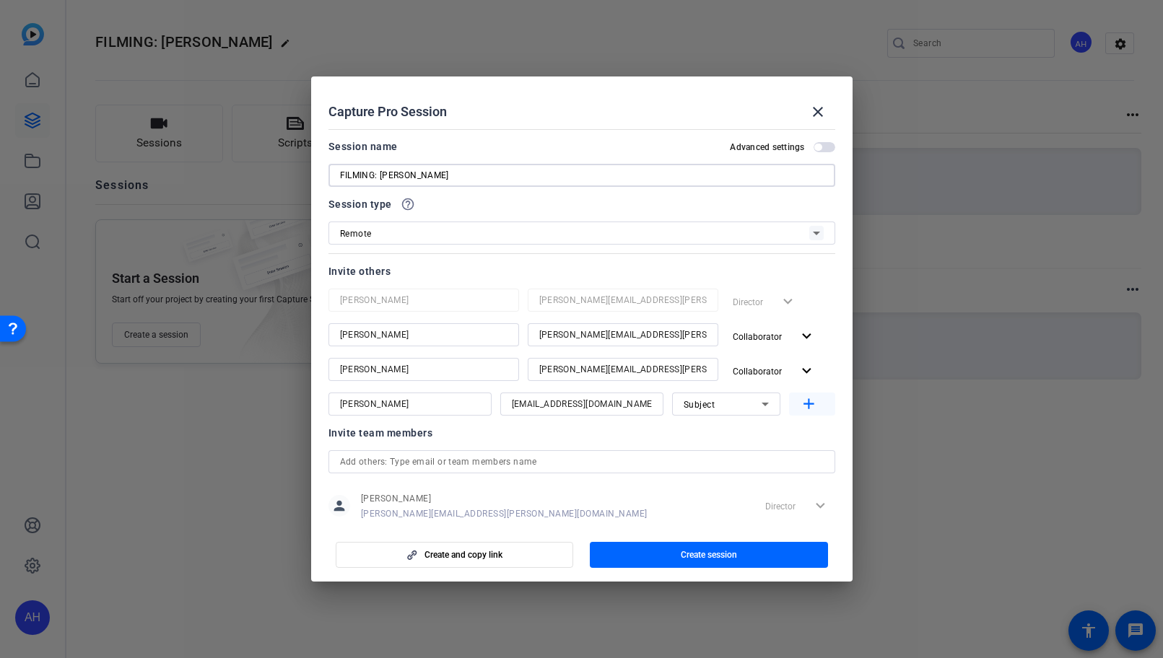
type input "FILMING: [PERSON_NAME]"
click at [804, 410] on mat-icon "add" at bounding box center [809, 405] width 18 height 18
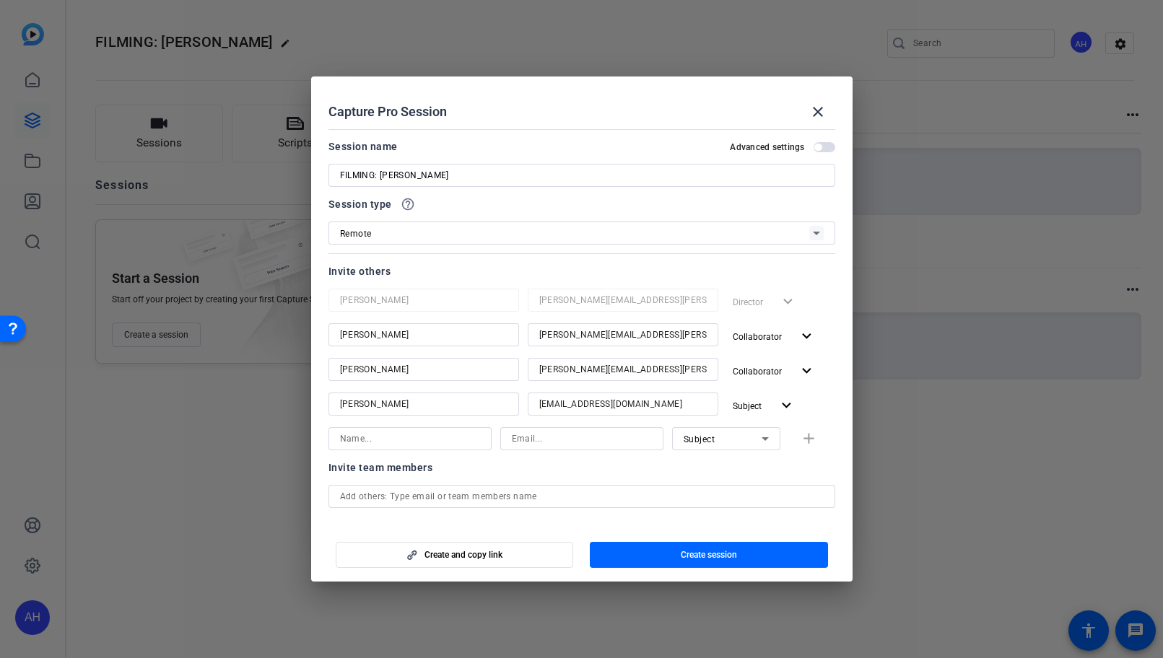
scroll to position [65, 0]
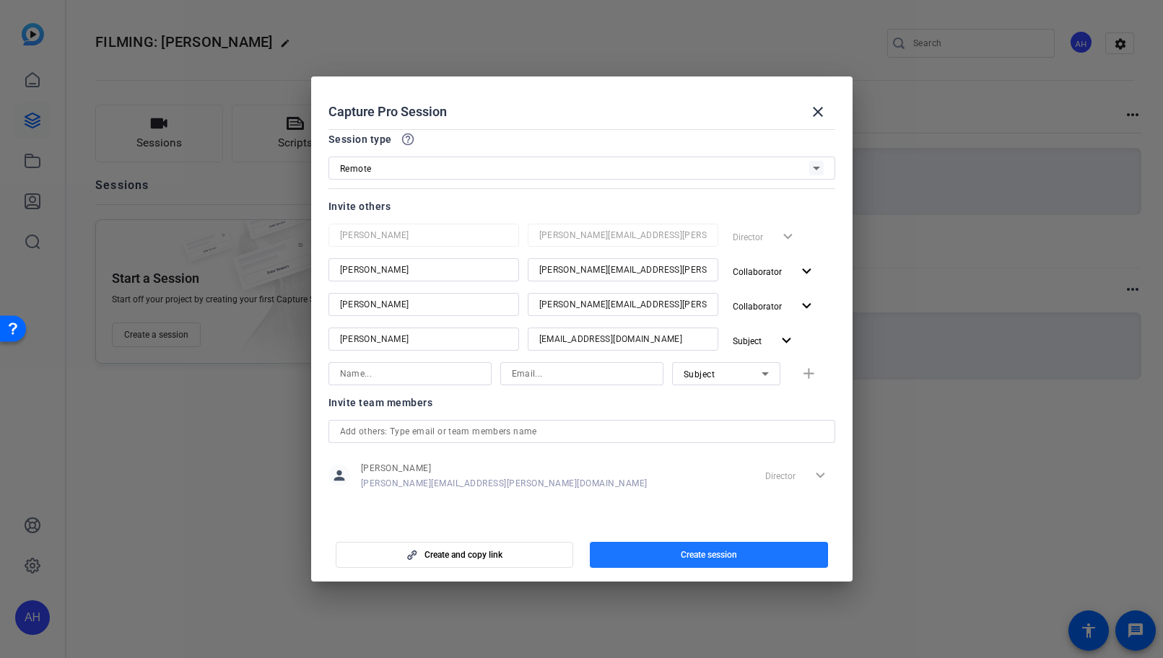
click at [688, 555] on span "Create session" at bounding box center [709, 555] width 56 height 12
